Goal: Task Accomplishment & Management: Manage account settings

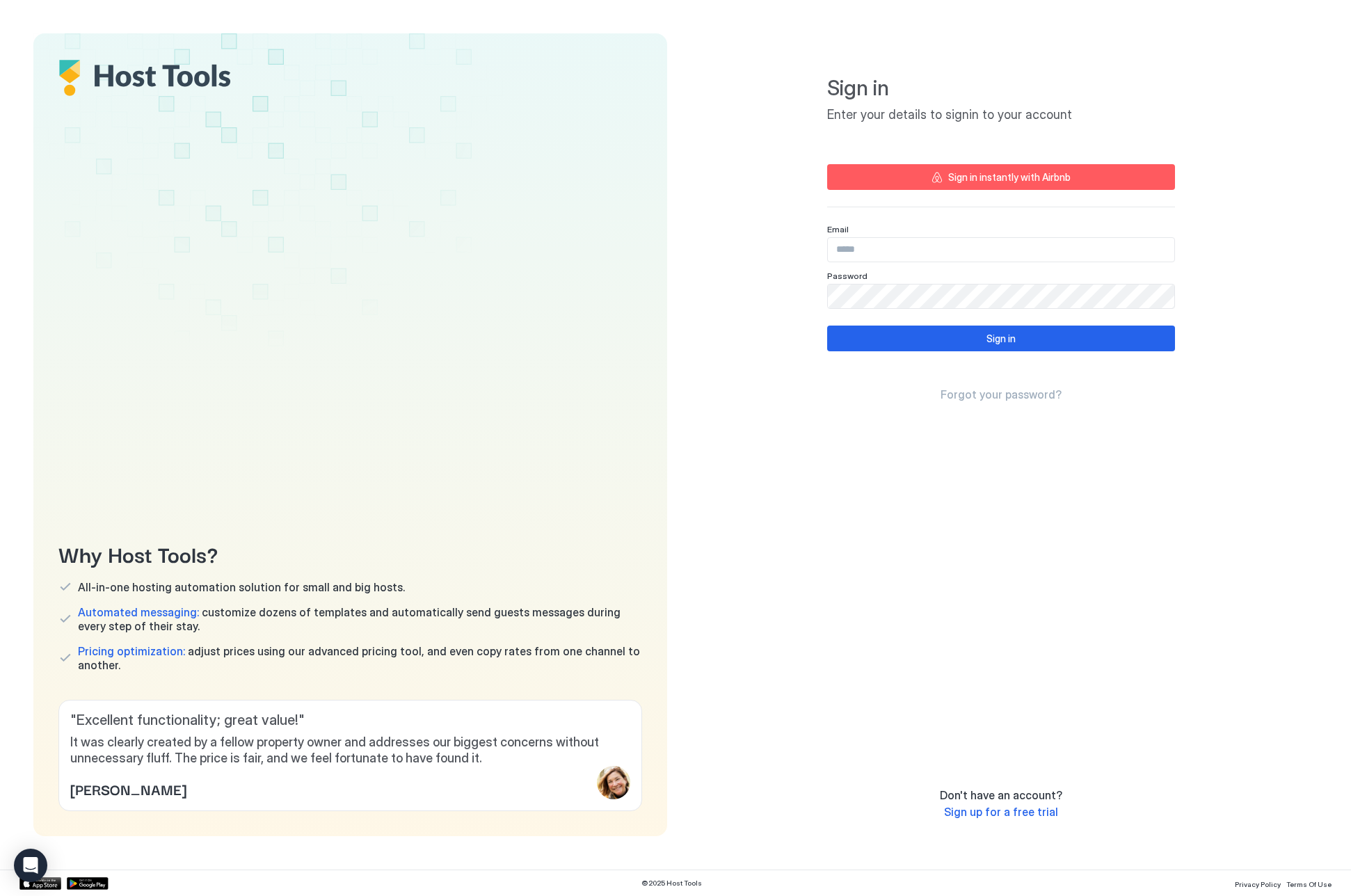
drag, startPoint x: 965, startPoint y: 246, endPoint x: 974, endPoint y: 201, distance: 45.9
click at [983, 170] on div "Sign in instantly with Airbnb" at bounding box center [1009, 177] width 122 height 15
type input "**********"
click at [999, 331] on div "Sign in" at bounding box center [1000, 339] width 29 height 15
